Goal: Information Seeking & Learning: Check status

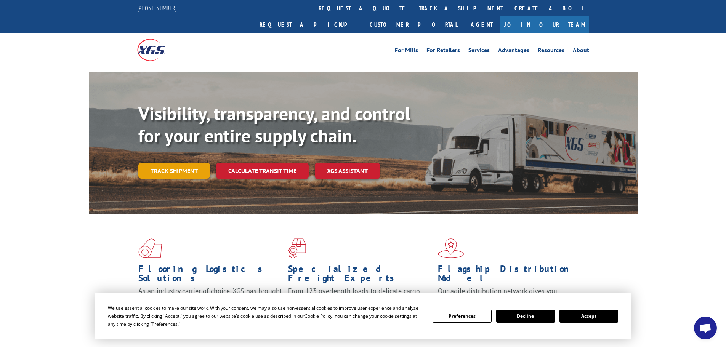
click at [171, 163] on link "Track shipment" at bounding box center [174, 171] width 72 height 16
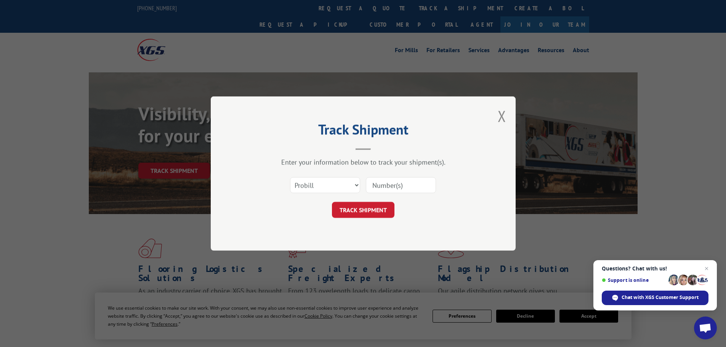
click at [384, 187] on input at bounding box center [401, 185] width 70 height 16
paste input "17271279"
type input "17271279"
click at [381, 210] on button "TRACK SHIPMENT" at bounding box center [363, 210] width 62 height 16
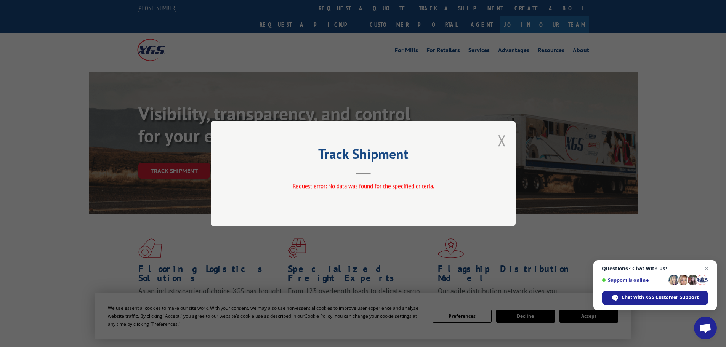
click at [499, 138] on button "Close modal" at bounding box center [502, 140] width 8 height 20
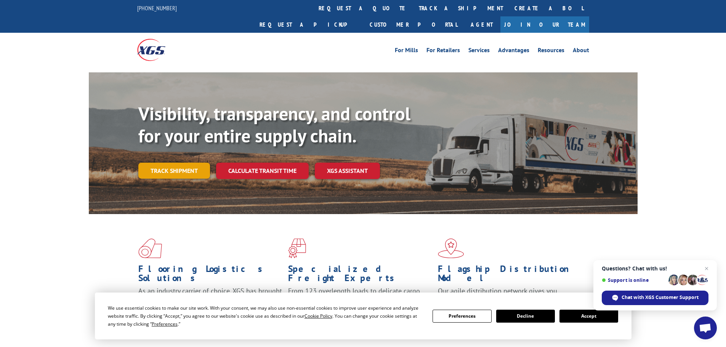
click at [177, 163] on link "Track shipment" at bounding box center [174, 171] width 72 height 16
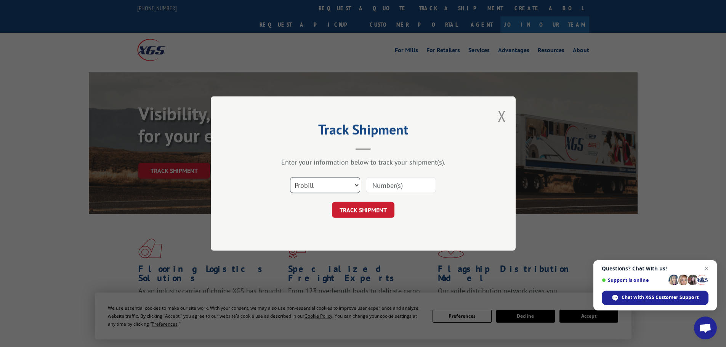
click at [354, 183] on select "Select category... Probill BOL PO" at bounding box center [325, 185] width 70 height 16
select select "bol"
click at [290, 177] on select "Select category... Probill BOL PO" at bounding box center [325, 185] width 70 height 16
click at [406, 184] on input at bounding box center [401, 185] width 70 height 16
type input "6008953"
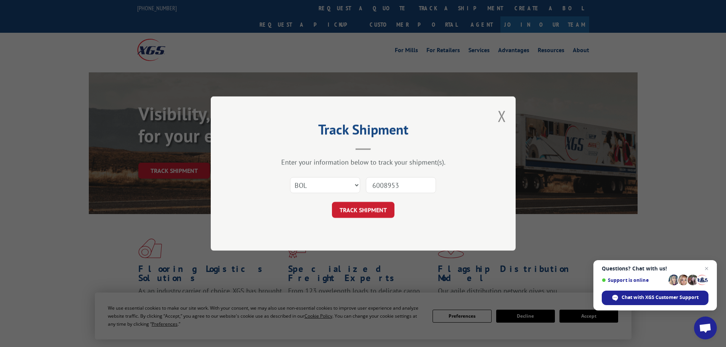
click button "TRACK SHIPMENT" at bounding box center [363, 210] width 62 height 16
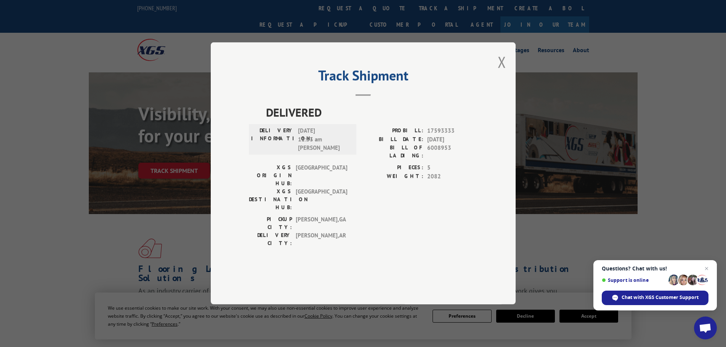
click at [451, 220] on div "PICKUP CITY: [GEOGRAPHIC_DATA] , [GEOGRAPHIC_DATA] DELIVERY CITY: [GEOGRAPHIC_D…" at bounding box center [363, 234] width 229 height 36
click at [426, 238] on div "DELIVERED DELIVERY INFORMATION: [DATE] 11:53 am [PERSON_NAME]: 17593333 BILL DA…" at bounding box center [363, 188] width 229 height 168
click at [368, 121] on span "DELIVERED" at bounding box center [371, 112] width 211 height 17
drag, startPoint x: 62, startPoint y: 164, endPoint x: 67, endPoint y: 165, distance: 5.2
click at [63, 164] on div "Track Shipment DELIVERED DELIVERY INFORMATION: [DATE] 11:53 am [PERSON_NAME]: 1…" at bounding box center [363, 173] width 726 height 347
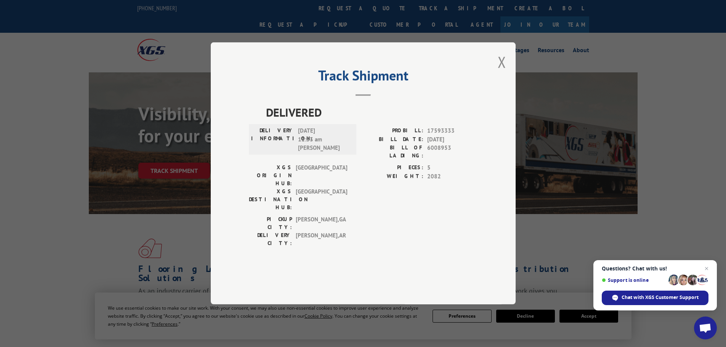
click at [320, 153] on span "[DATE] 11:53 am [PERSON_NAME]" at bounding box center [323, 140] width 51 height 26
drag, startPoint x: 320, startPoint y: 168, endPoint x: 258, endPoint y: 138, distance: 68.8
click at [258, 138] on div "DELIVERED DELIVERY INFORMATION: [DATE] 11:53 am [PERSON_NAME]: 17593333 BILL DA…" at bounding box center [363, 177] width 229 height 147
click at [358, 190] on div "XGS ORIGIN HUB: TUNNEL HILL XGS DESTINATION HUB: [GEOGRAPHIC_DATA] PIECES: 5 WE…" at bounding box center [363, 190] width 229 height 52
drag, startPoint x: 456, startPoint y: 165, endPoint x: 448, endPoint y: 167, distance: 8.2
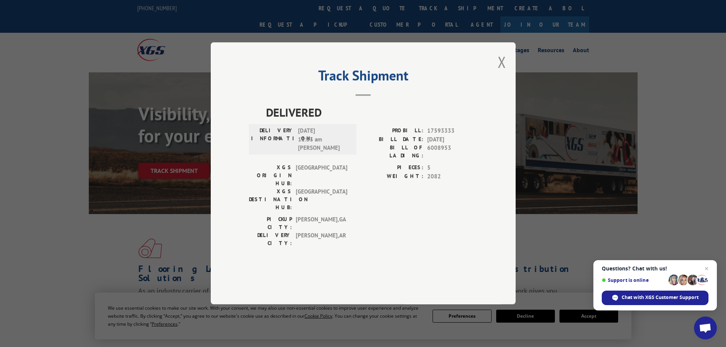
click at [448, 160] on span "6008953" at bounding box center [452, 152] width 50 height 16
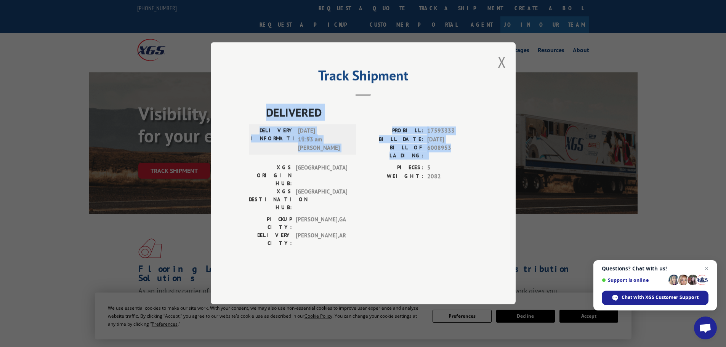
drag, startPoint x: 453, startPoint y: 169, endPoint x: 251, endPoint y: 137, distance: 205.1
click at [251, 137] on div "DELIVERED DELIVERY INFORMATION: [DATE] 11:53 am [PERSON_NAME]: 17593333 BILL DA…" at bounding box center [363, 177] width 229 height 147
copy div "DELIVERED DELIVERY INFORMATION: [DATE] 11:53 am [PERSON_NAME]: 17593333 BILL DA…"
